Goal: Task Accomplishment & Management: Complete application form

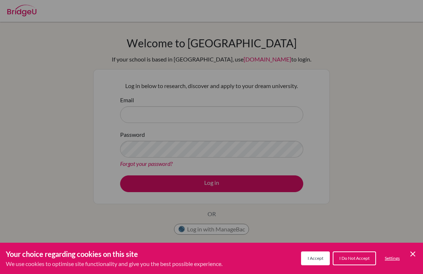
click at [312, 255] on button "I Accept" at bounding box center [315, 259] width 29 height 14
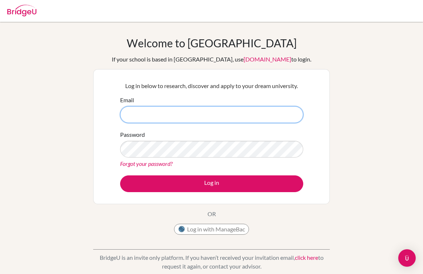
click at [183, 119] on input "Email" at bounding box center [211, 114] width 183 height 17
type input "[PERSON_NAME][EMAIL_ADDRESS][DOMAIN_NAME]"
click at [184, 116] on input "[PERSON_NAME][EMAIL_ADDRESS][DOMAIN_NAME]" at bounding box center [211, 114] width 183 height 17
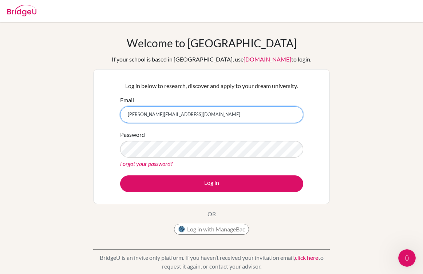
click at [184, 116] on input "[PERSON_NAME][EMAIL_ADDRESS][DOMAIN_NAME]" at bounding box center [211, 114] width 183 height 17
click at [120, 175] on button "Log in" at bounding box center [211, 183] width 183 height 17
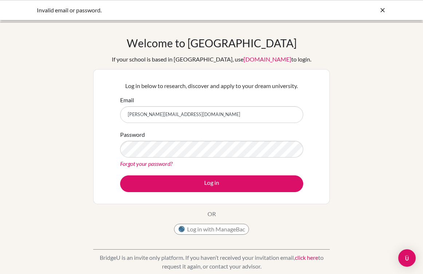
click at [384, 9] on icon at bounding box center [382, 10] width 7 height 7
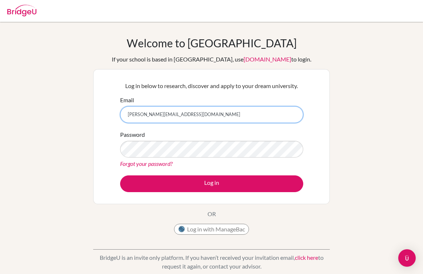
click at [194, 110] on input "[PERSON_NAME][EMAIL_ADDRESS][DOMAIN_NAME]" at bounding box center [211, 114] width 183 height 17
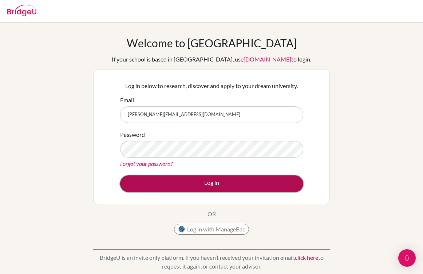
click at [171, 184] on button "Log in" at bounding box center [211, 183] width 183 height 17
